Goal: Task Accomplishment & Management: Complete application form

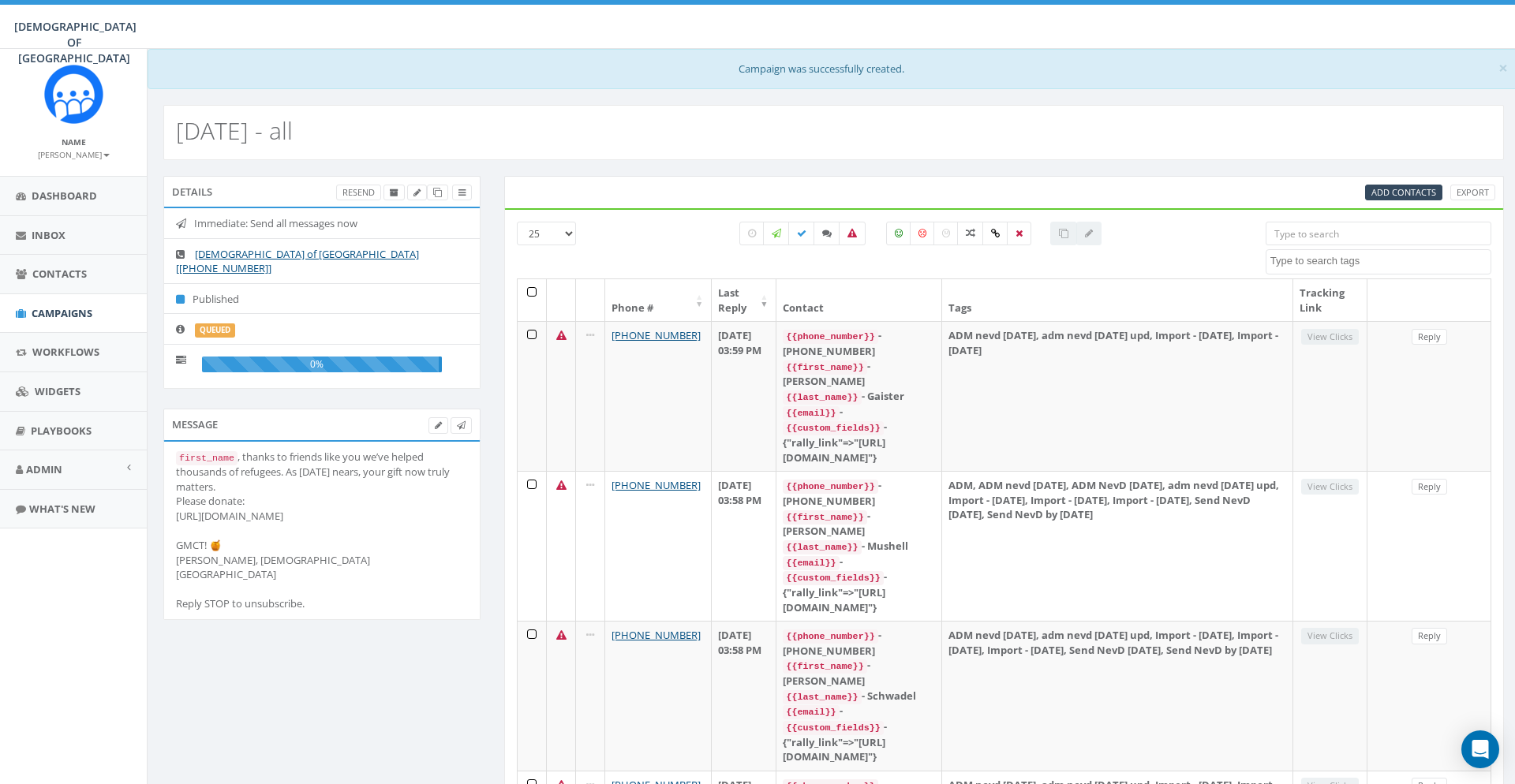
select select
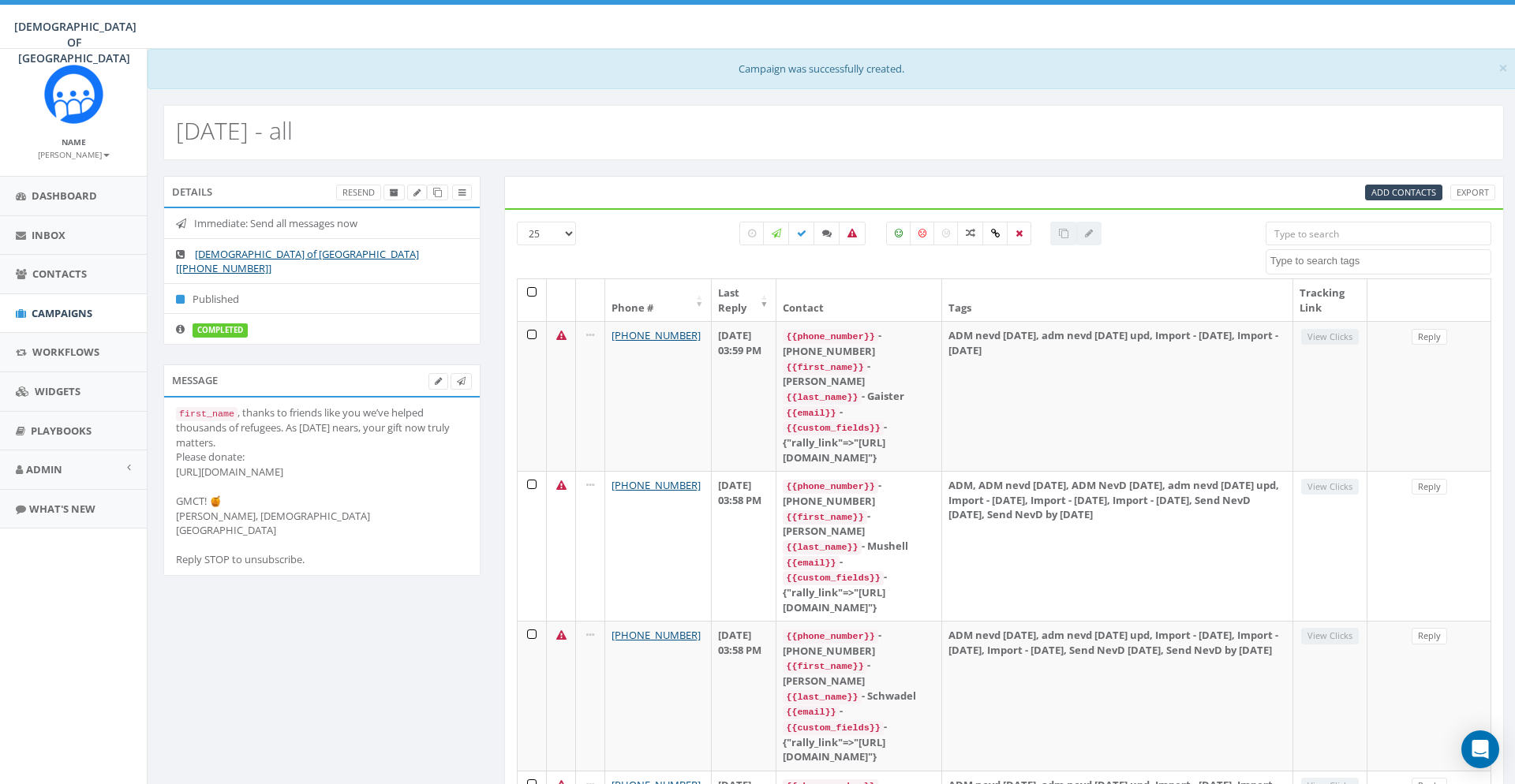
click at [75, 468] on link "Admin" at bounding box center [73, 470] width 146 height 39
click at [66, 498] on link "Account" at bounding box center [73, 505] width 146 height 31
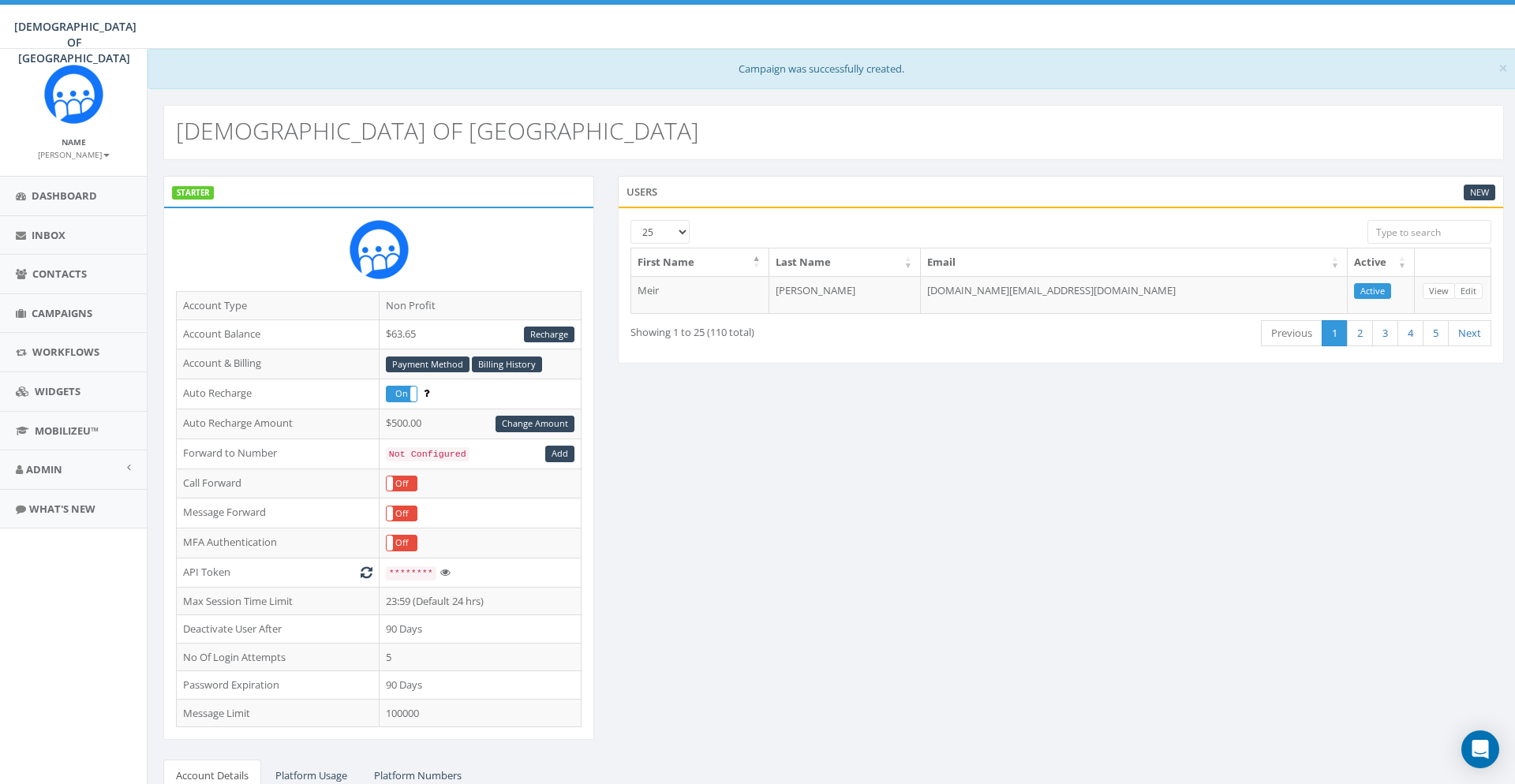
scroll to position [210, 0]
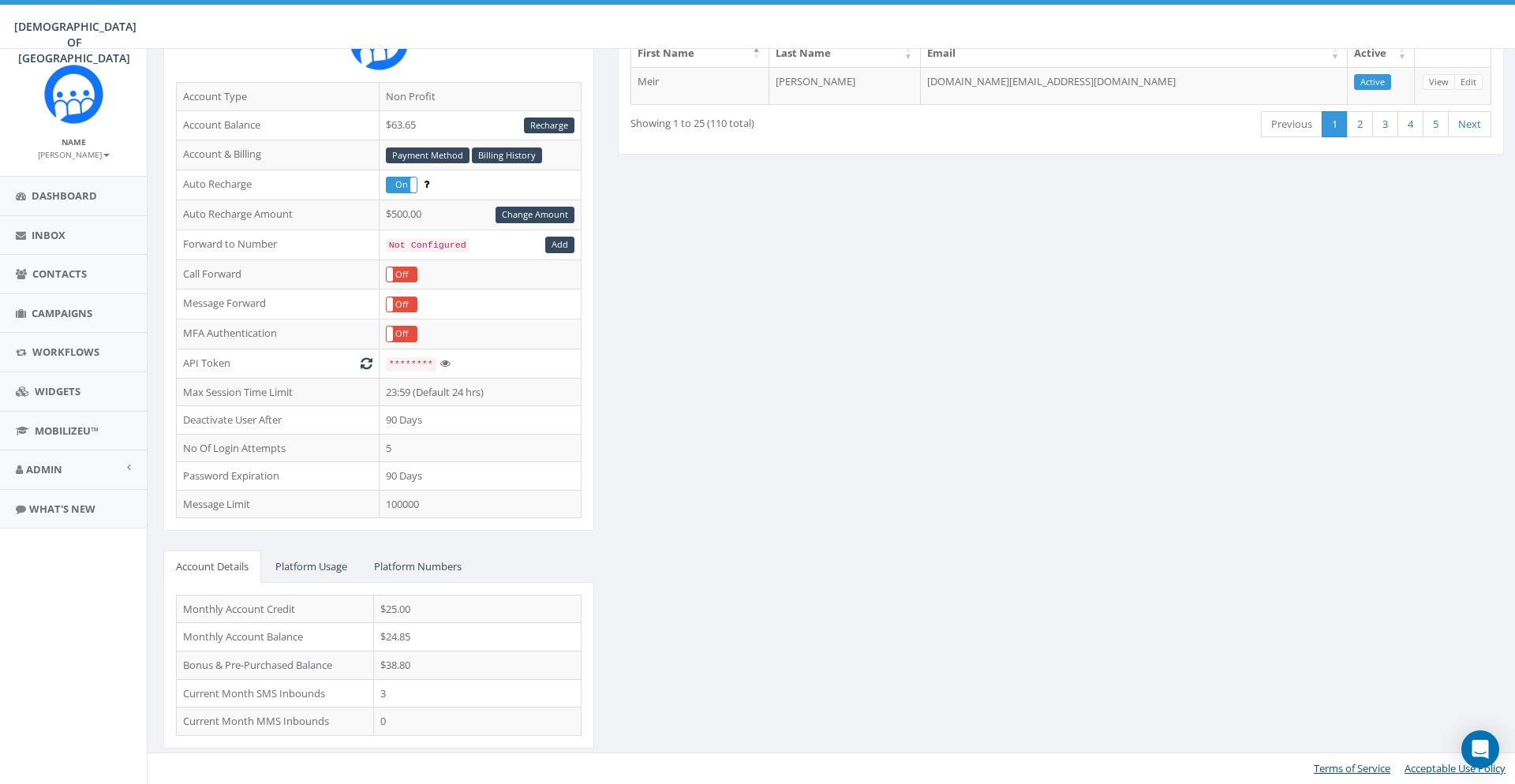
click at [172, 516] on div "Account Type Non Profit Account Balance $63.65 Recharge Account & Billing Payme…" at bounding box center [379, 264] width 431 height 533
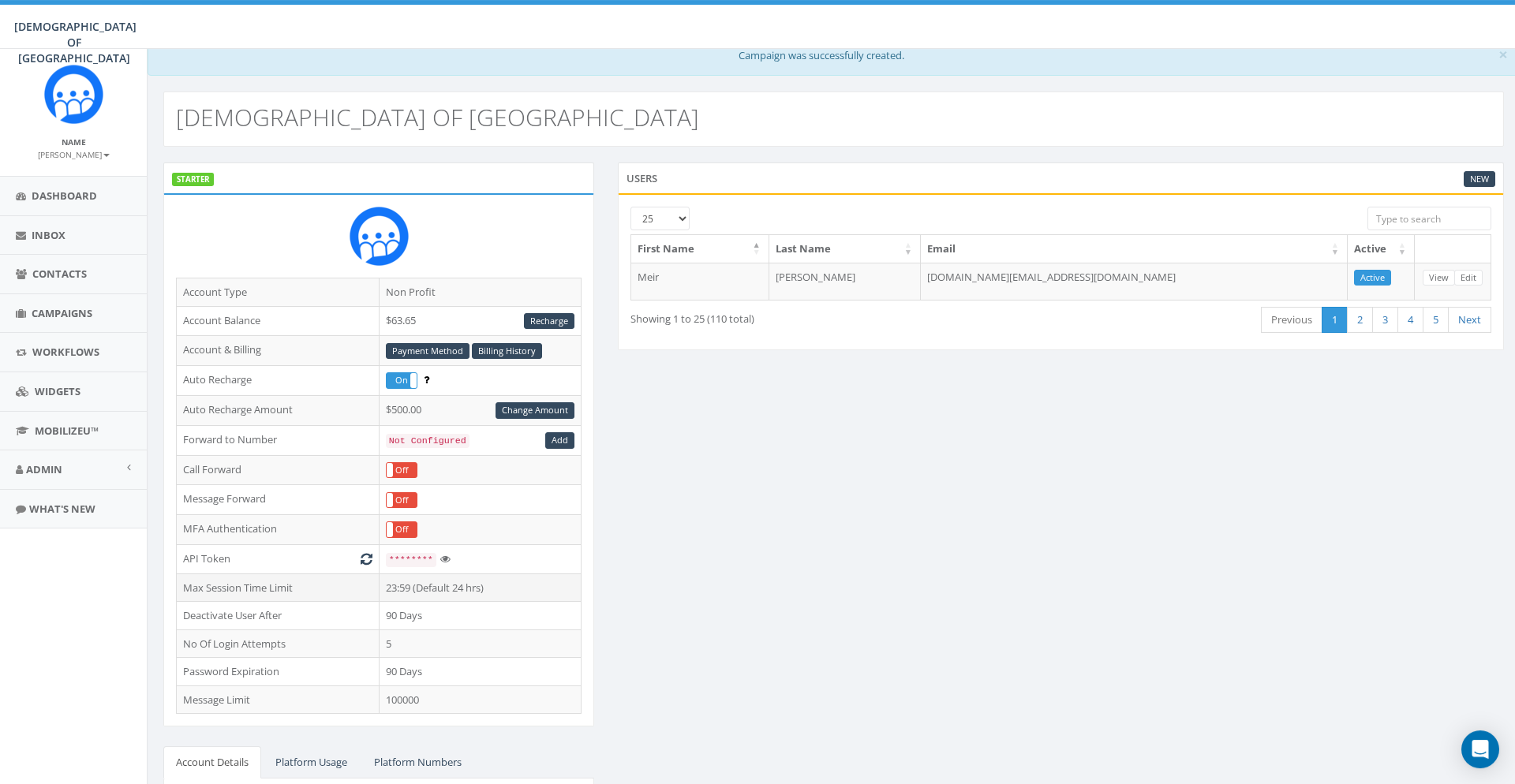
scroll to position [0, 0]
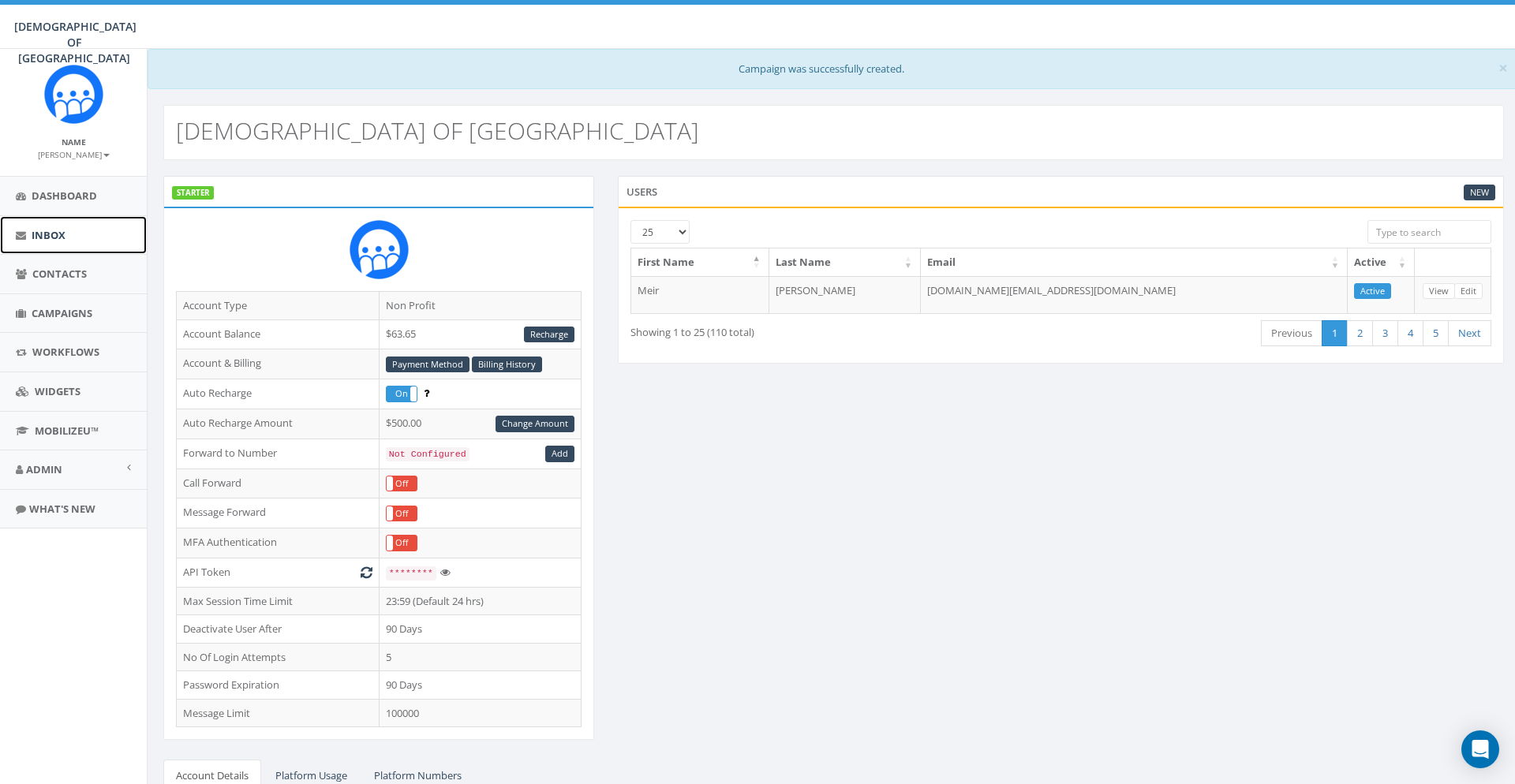
click at [78, 231] on link "Inbox" at bounding box center [73, 235] width 146 height 39
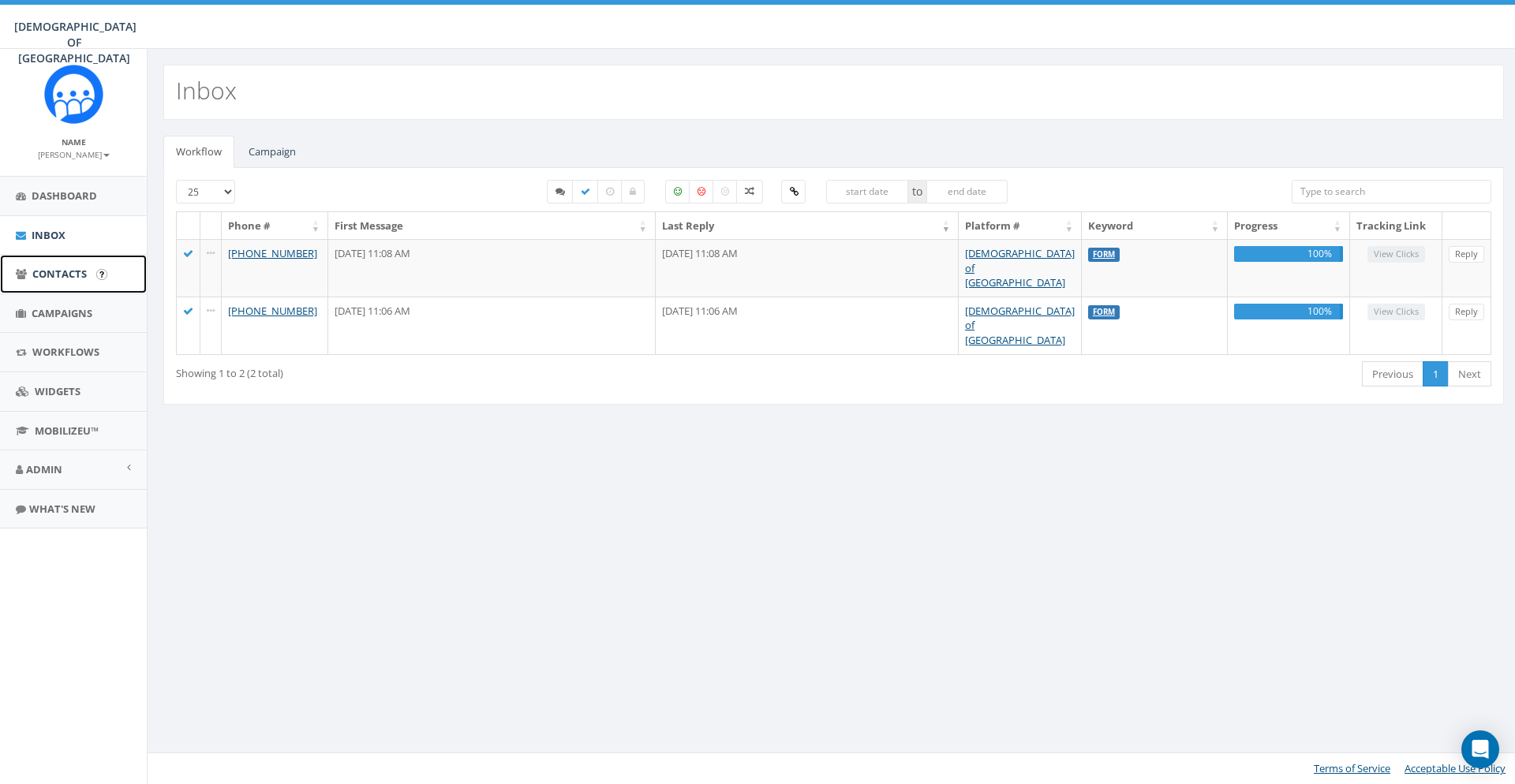
click at [65, 272] on span "Contacts" at bounding box center [59, 274] width 54 height 15
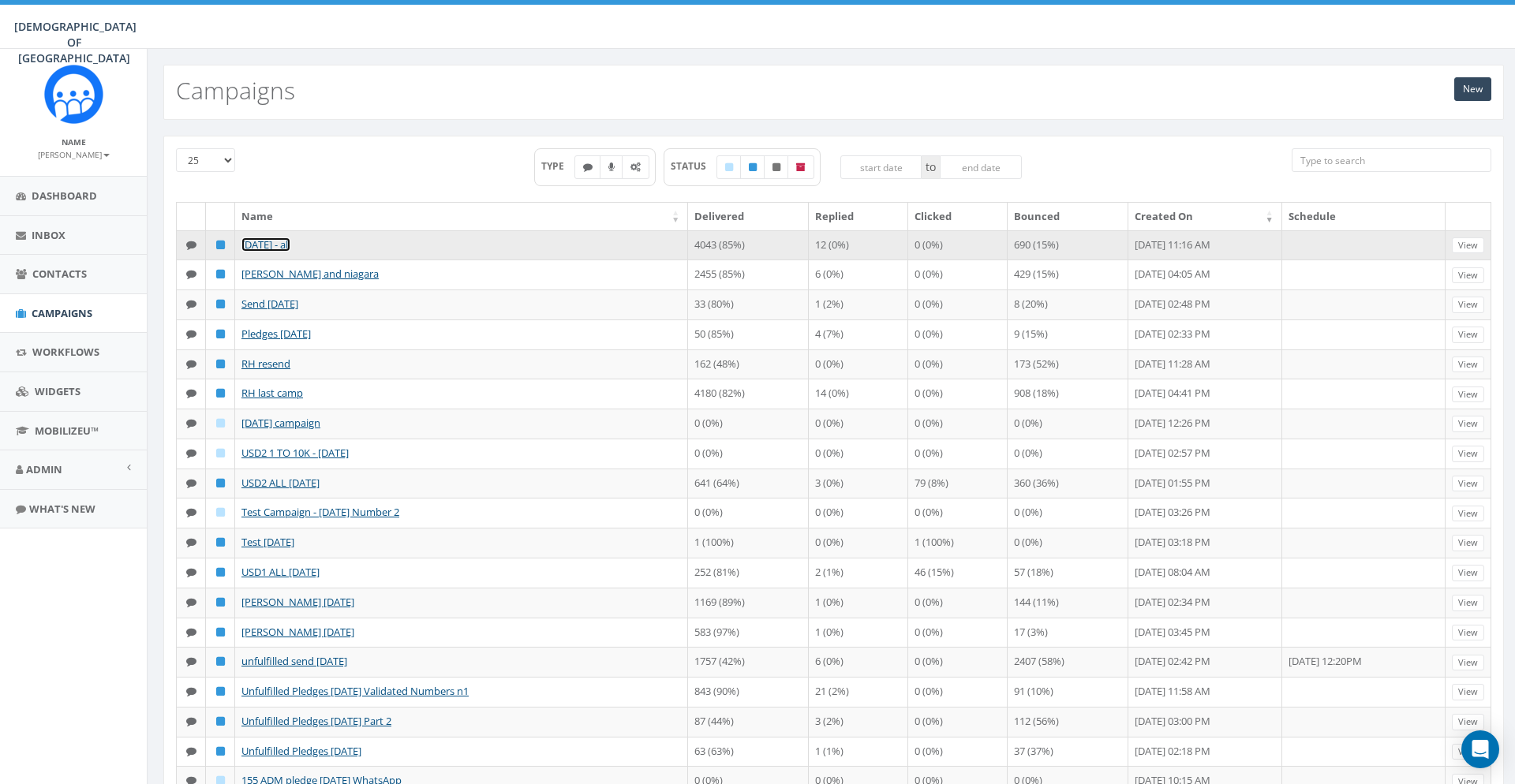
click at [291, 246] on link "Yom Kippur 2025 - all" at bounding box center [265, 244] width 49 height 15
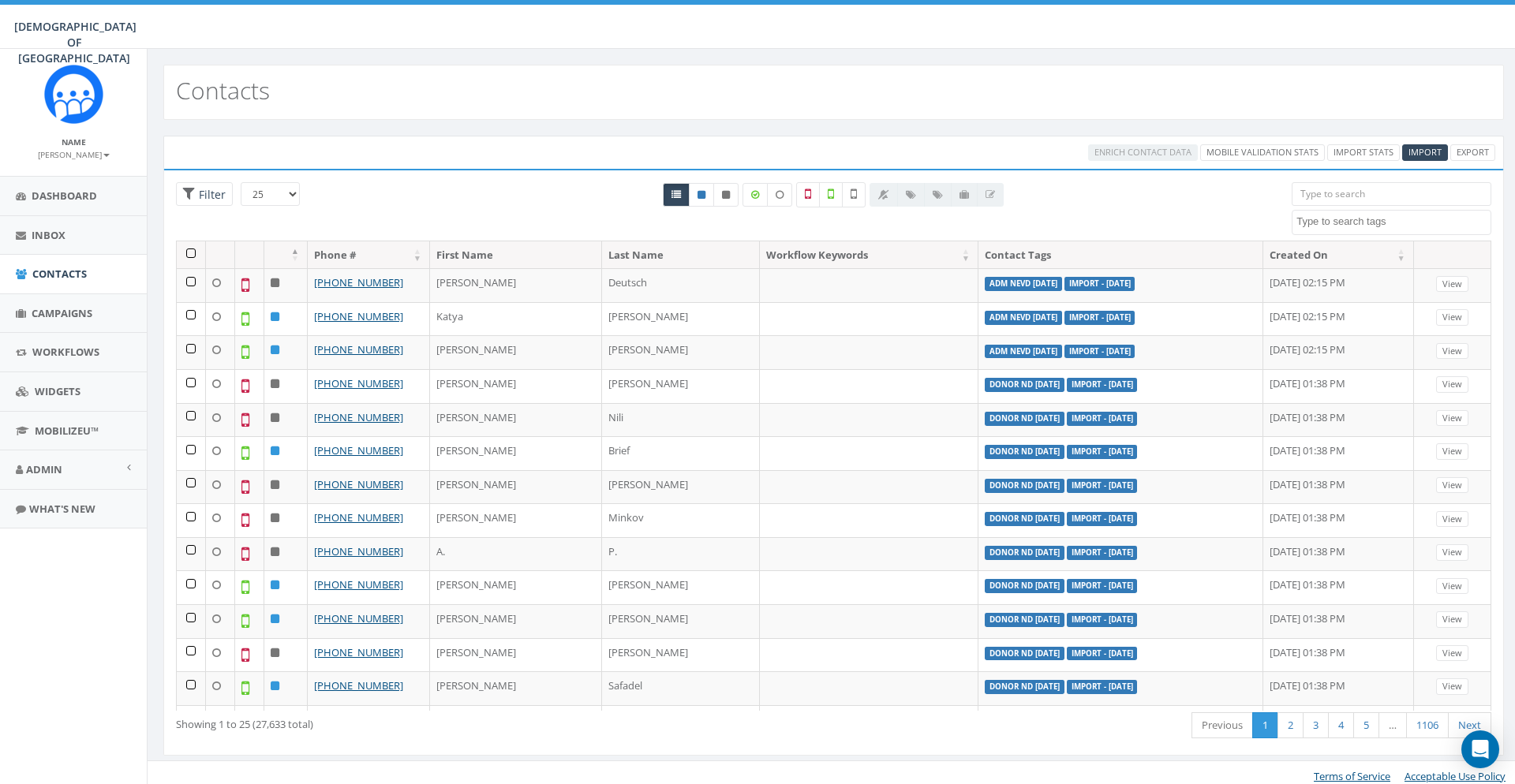
select select
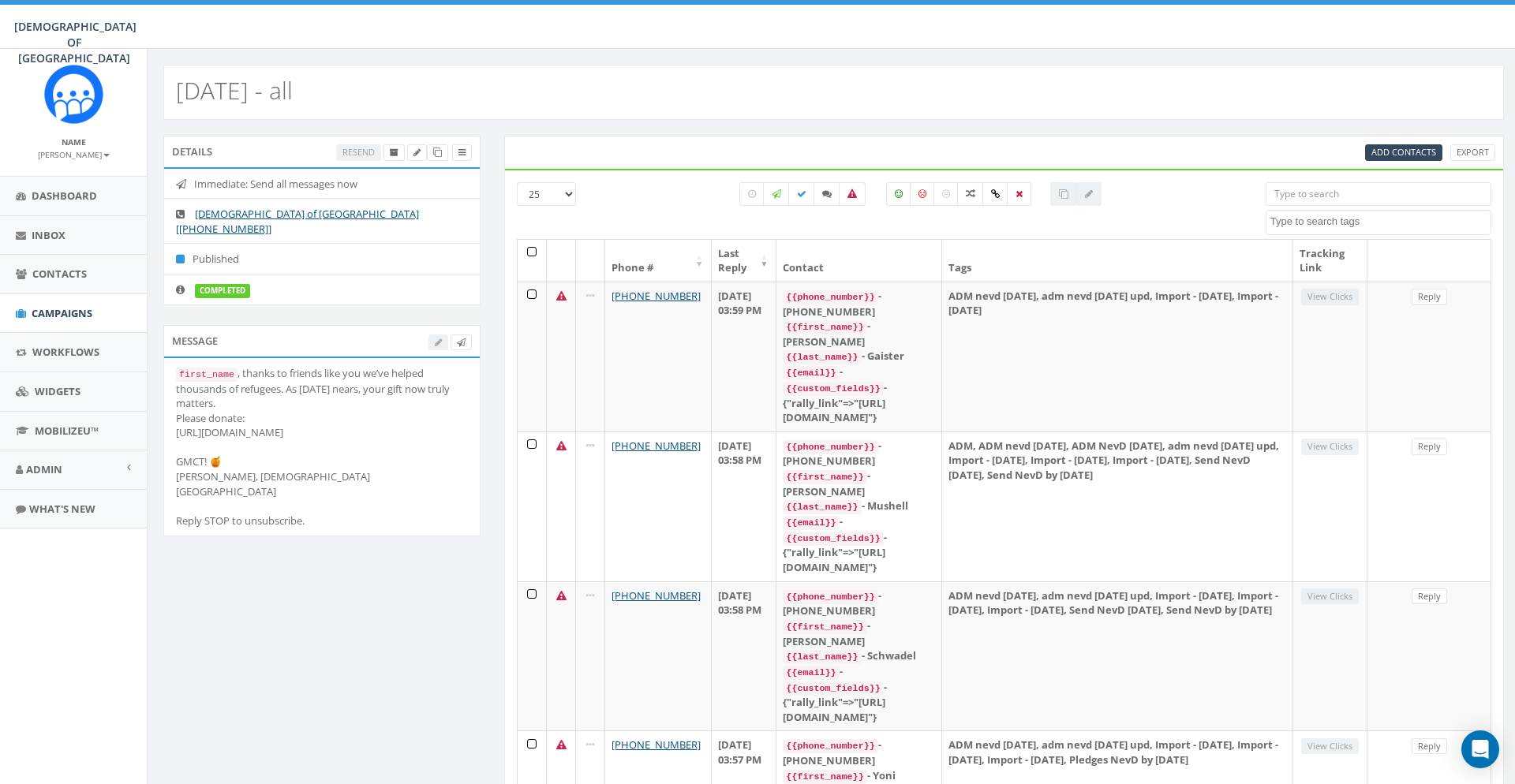
select select
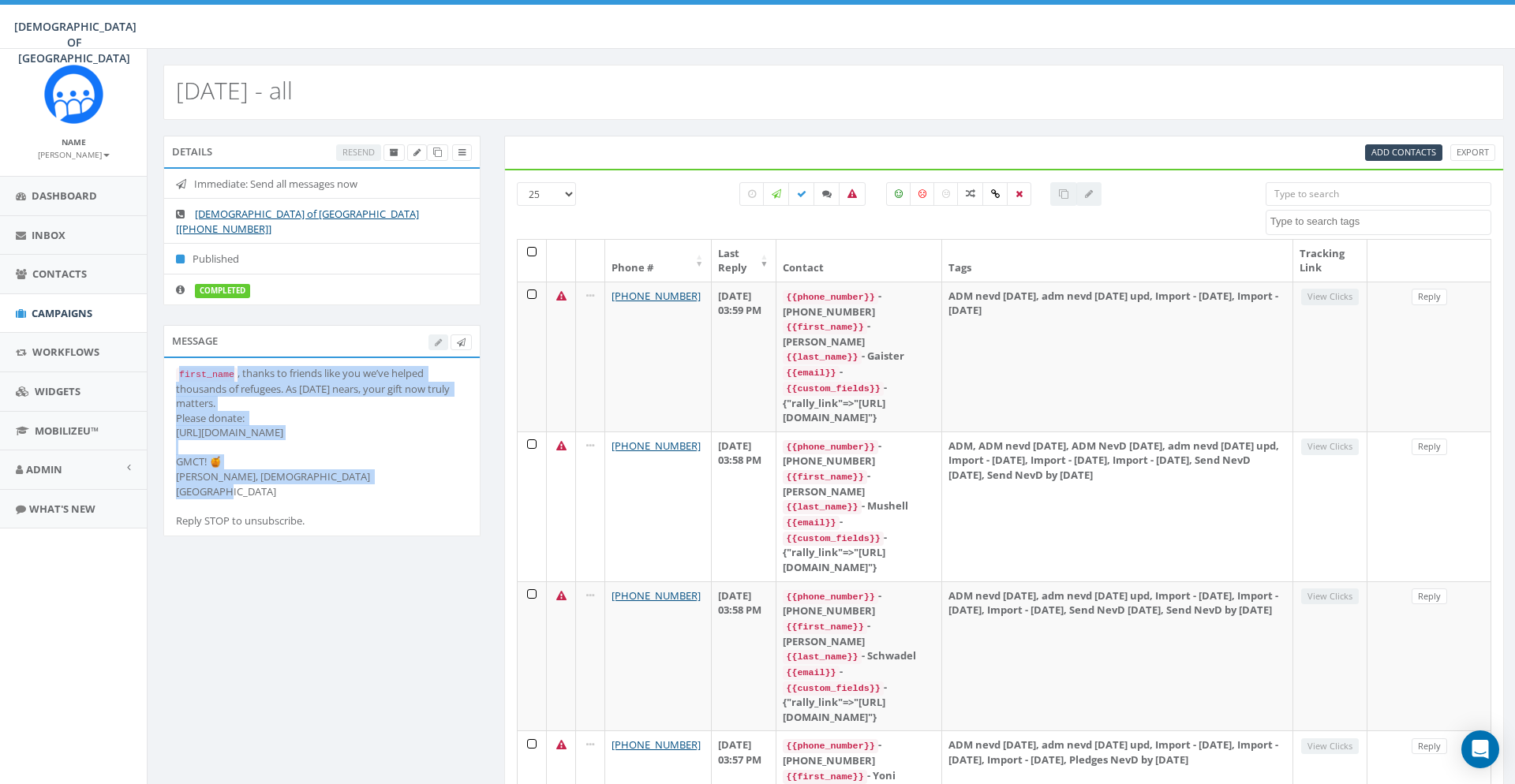
drag, startPoint x: 333, startPoint y: 458, endPoint x: 175, endPoint y: 358, distance: 187.0
click at [175, 358] on li "first_name , thanks to friends like you we’ve helped thousands of refugees. As …" at bounding box center [322, 447] width 316 height 177
copy div "first_name , thanks to friends like you we’ve helped thousands of refugees. As …"
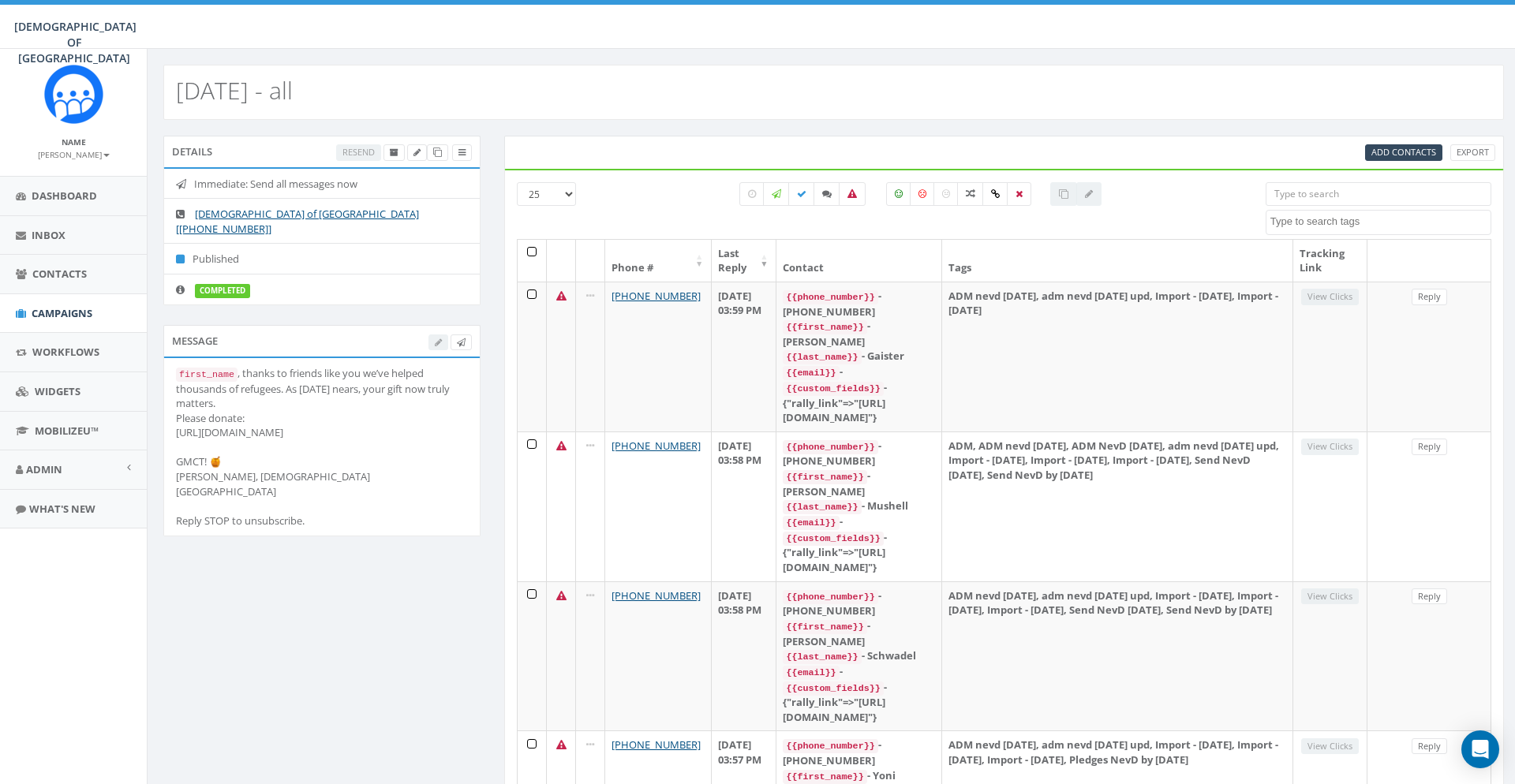
click at [68, 307] on span "Campaigns" at bounding box center [62, 313] width 61 height 15
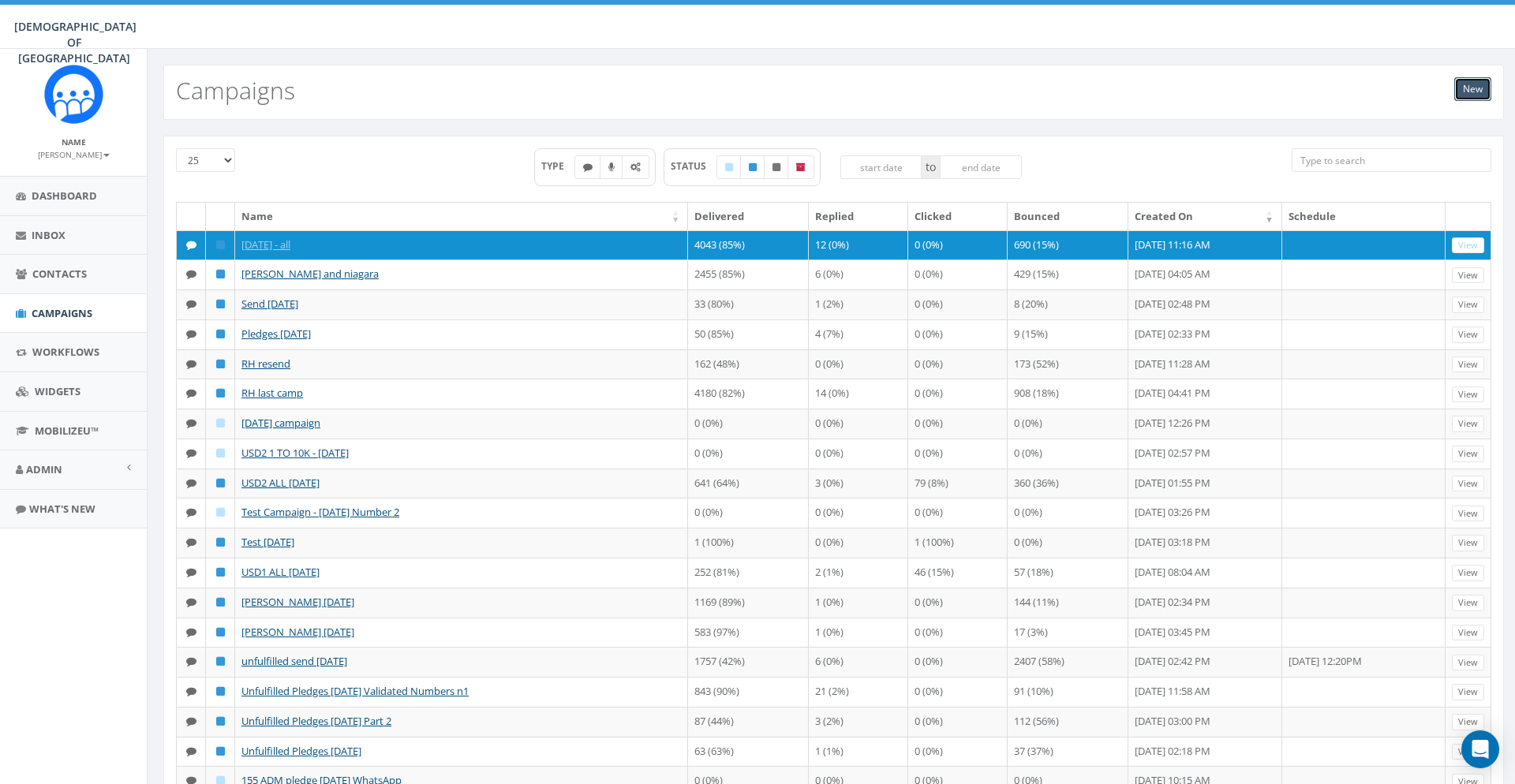
click at [1479, 99] on link "New" at bounding box center [1473, 89] width 37 height 23
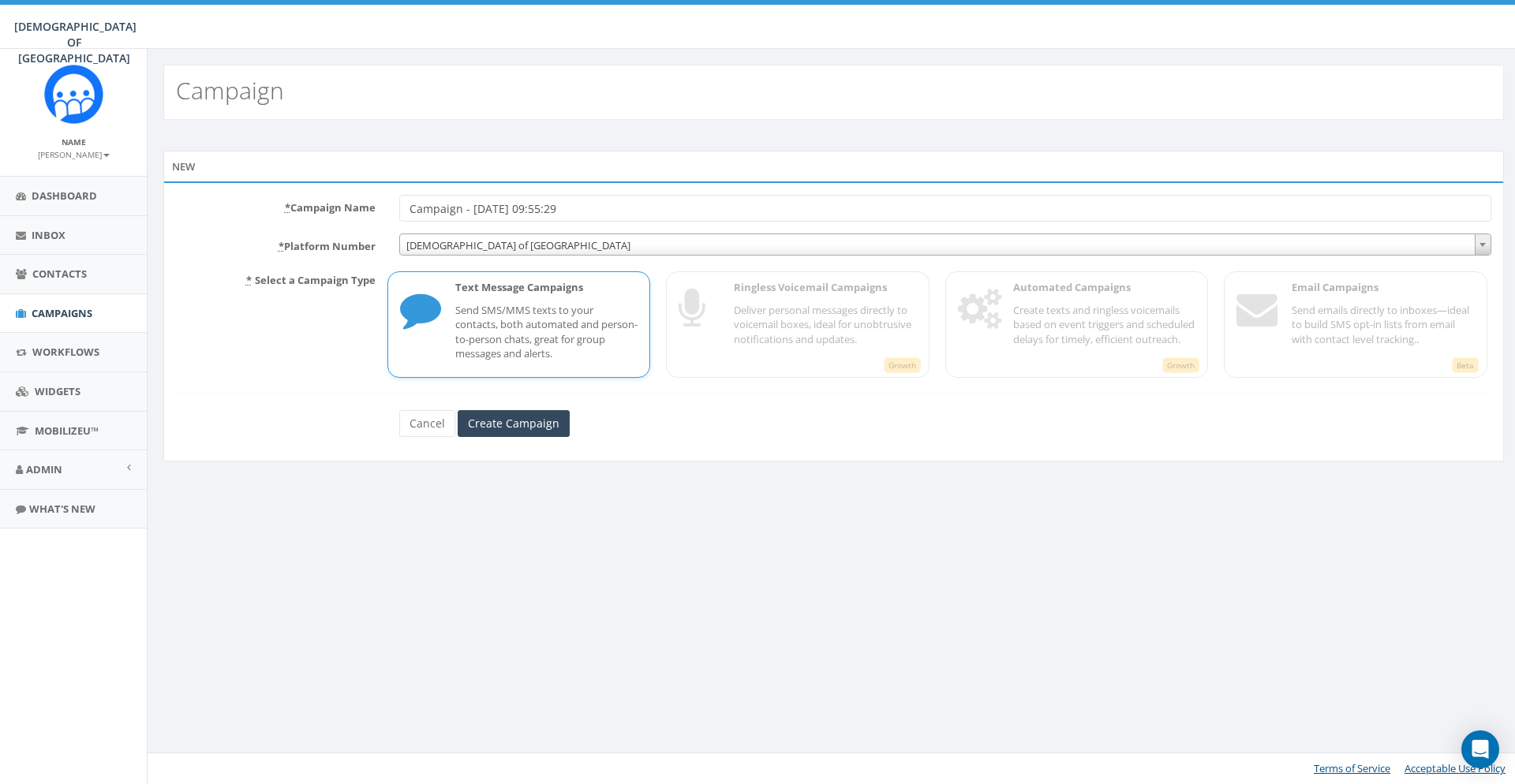
drag, startPoint x: 606, startPoint y: 211, endPoint x: 338, endPoint y: 207, distance: 268.0
click at [399, 207] on input "Campaign - [DATE] 09:55:29" at bounding box center [944, 208] width 1092 height 27
click at [482, 212] on input "Sukkot 2025 - all" at bounding box center [944, 208] width 1092 height 27
type input "Sukkot 2025"
click at [534, 434] on input "Create Campaign" at bounding box center [513, 423] width 112 height 27
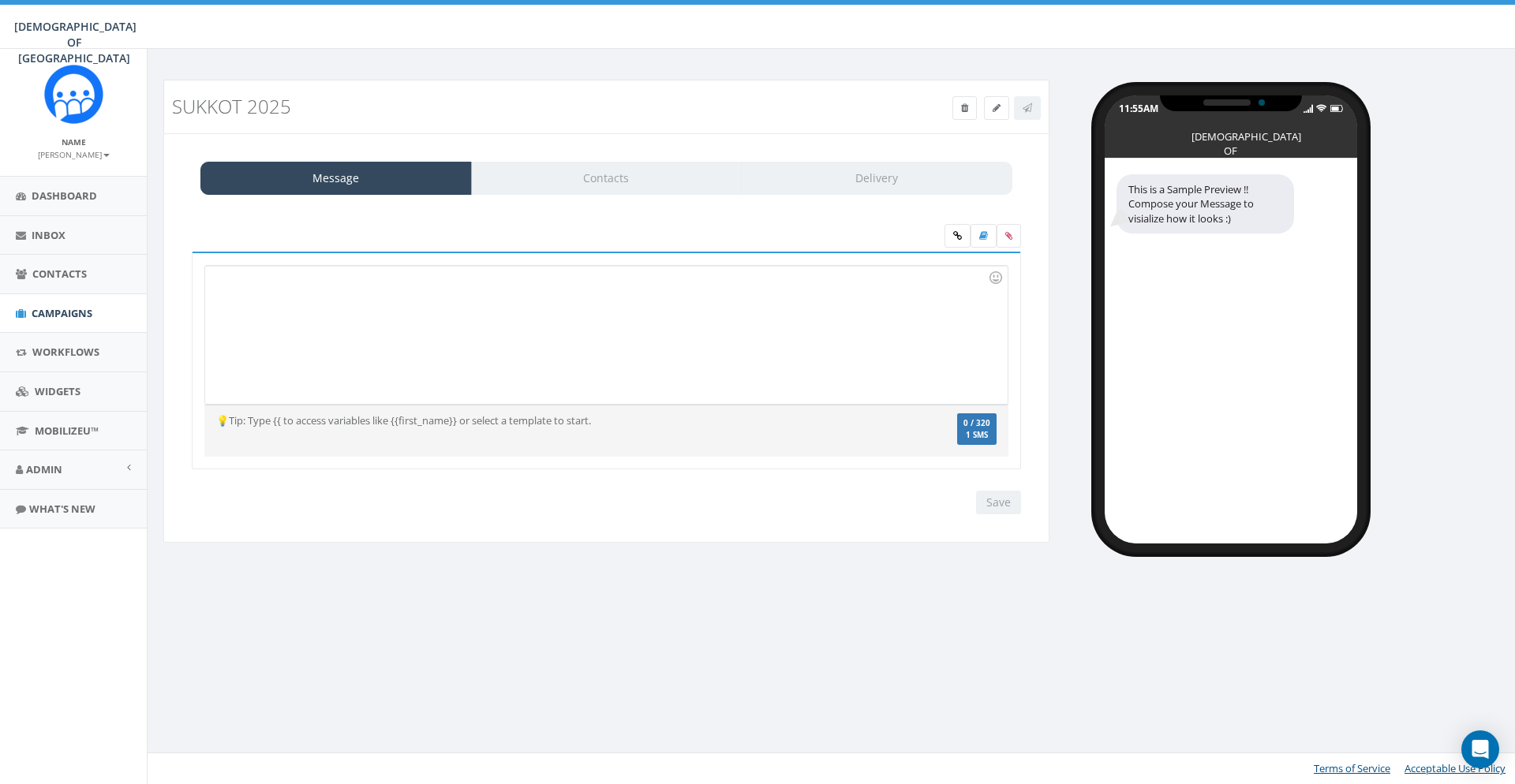
click at [520, 294] on div at bounding box center [605, 335] width 802 height 138
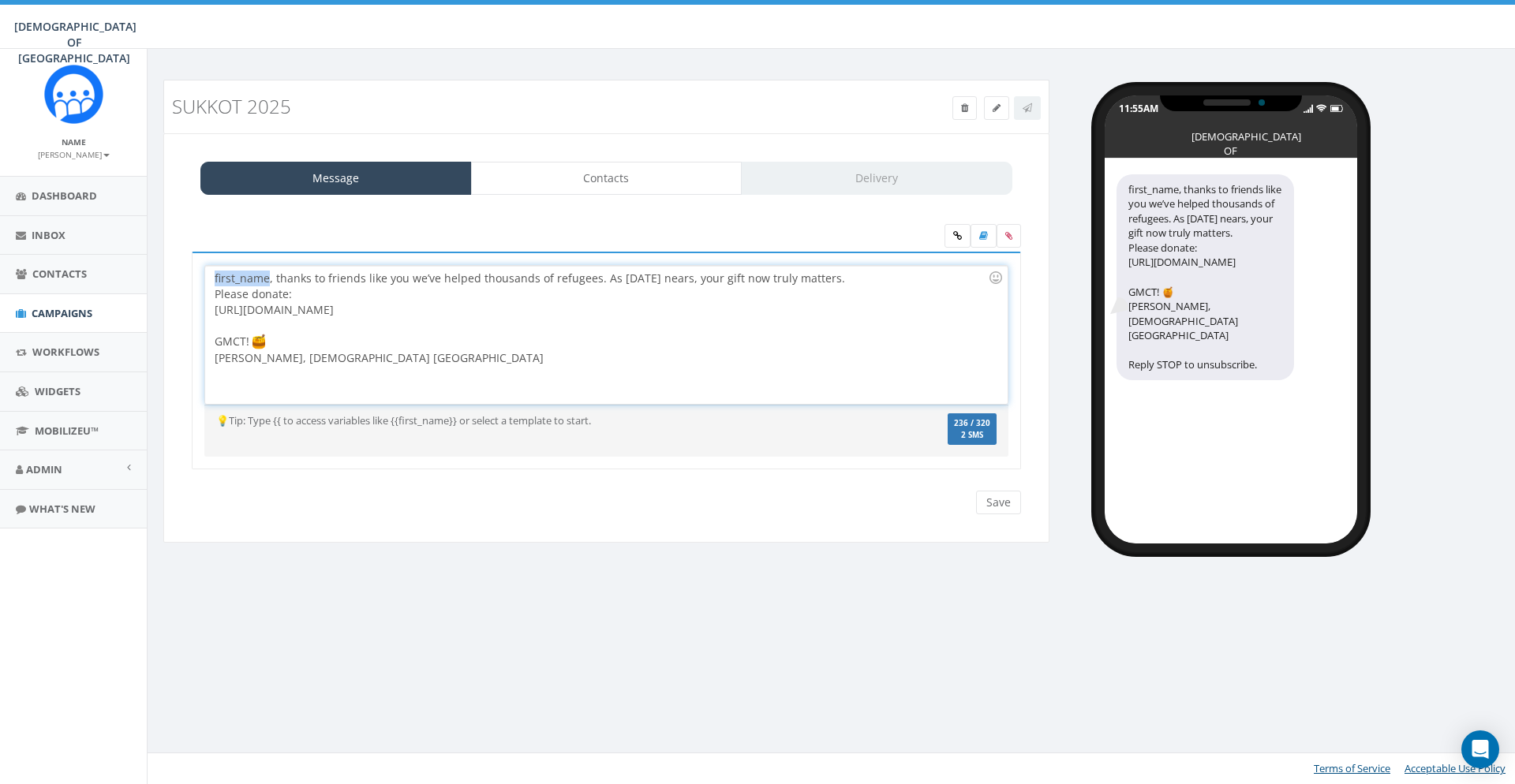
drag, startPoint x: 267, startPoint y: 277, endPoint x: 215, endPoint y: 282, distance: 52.2
click at [215, 282] on div "first_name, thanks to friends like you we’ve helped thousands of refugees. As […" at bounding box center [605, 335] width 802 height 138
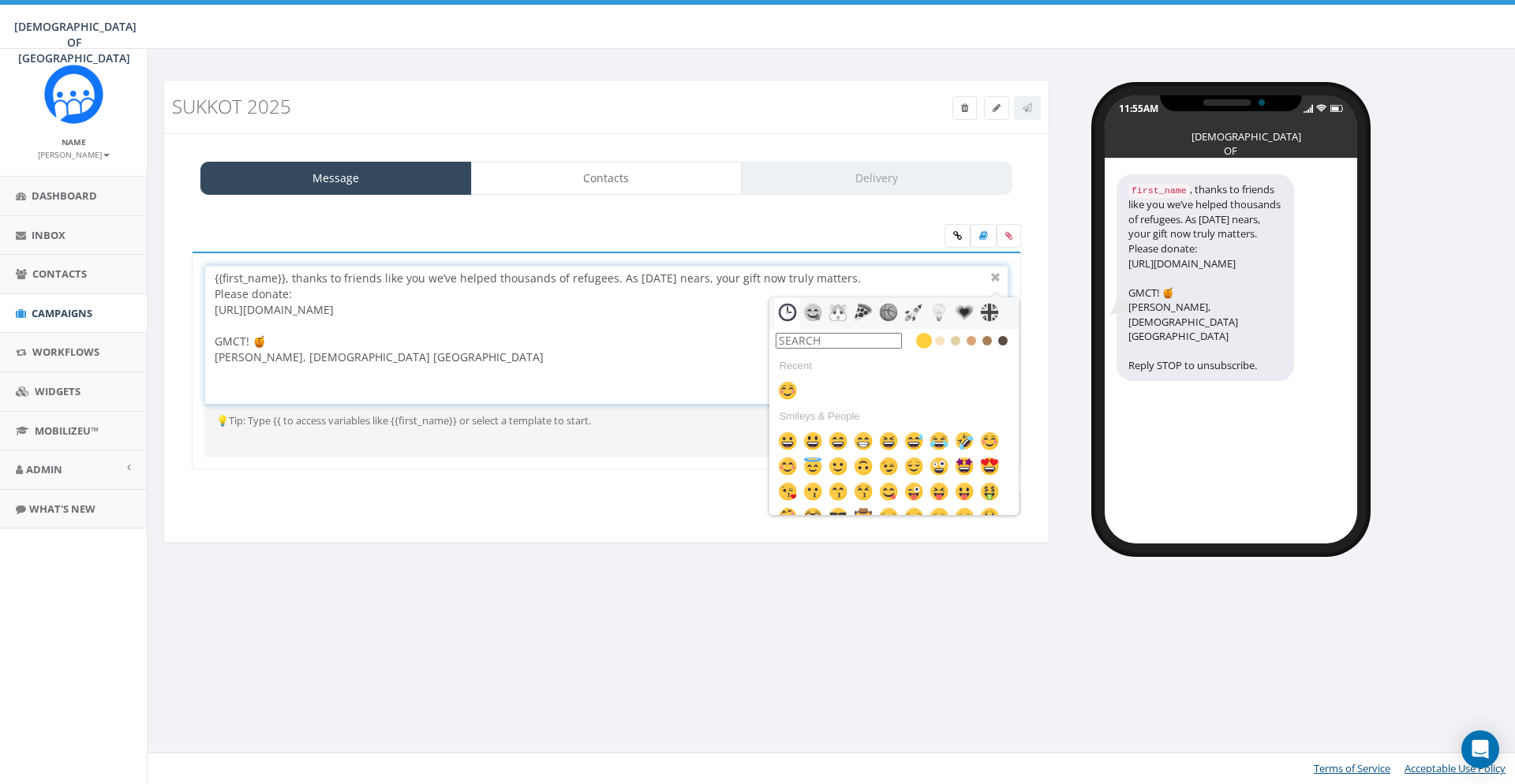
click at [420, 307] on div "{{first_name}}, thanks to friends like you we’ve helped thousands of refugees. …" at bounding box center [605, 335] width 802 height 138
click at [999, 276] on div at bounding box center [995, 277] width 19 height 19
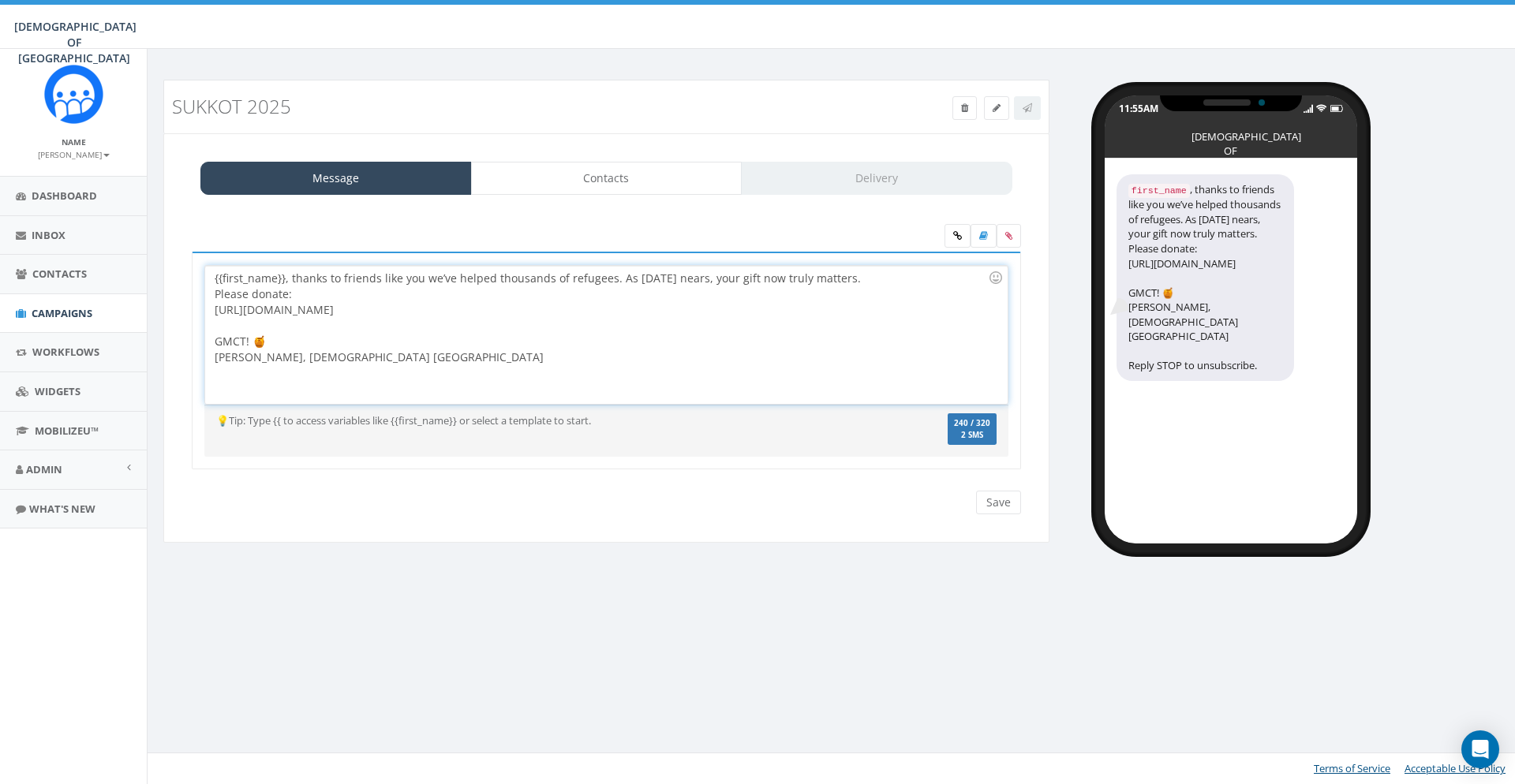
click at [596, 295] on div "{{first_name}}, thanks to friends like you we’ve helped thousands of refugees. …" at bounding box center [605, 335] width 802 height 138
click at [528, 312] on div "{{first_name}}, thanks to friends like you we’ve helped thousands of refugees. …" at bounding box center [605, 335] width 802 height 138
